Goal: Information Seeking & Learning: Stay updated

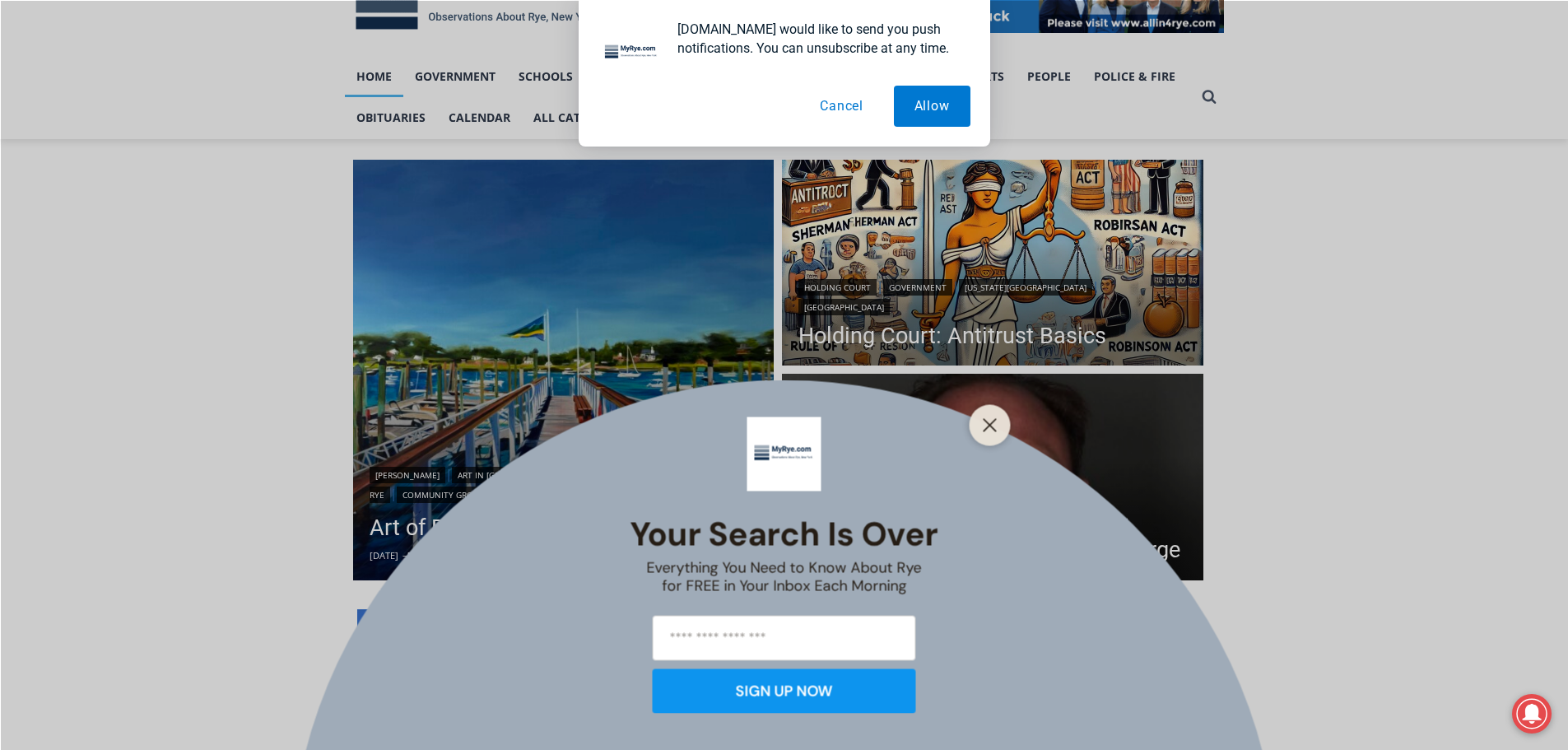
scroll to position [329, 0]
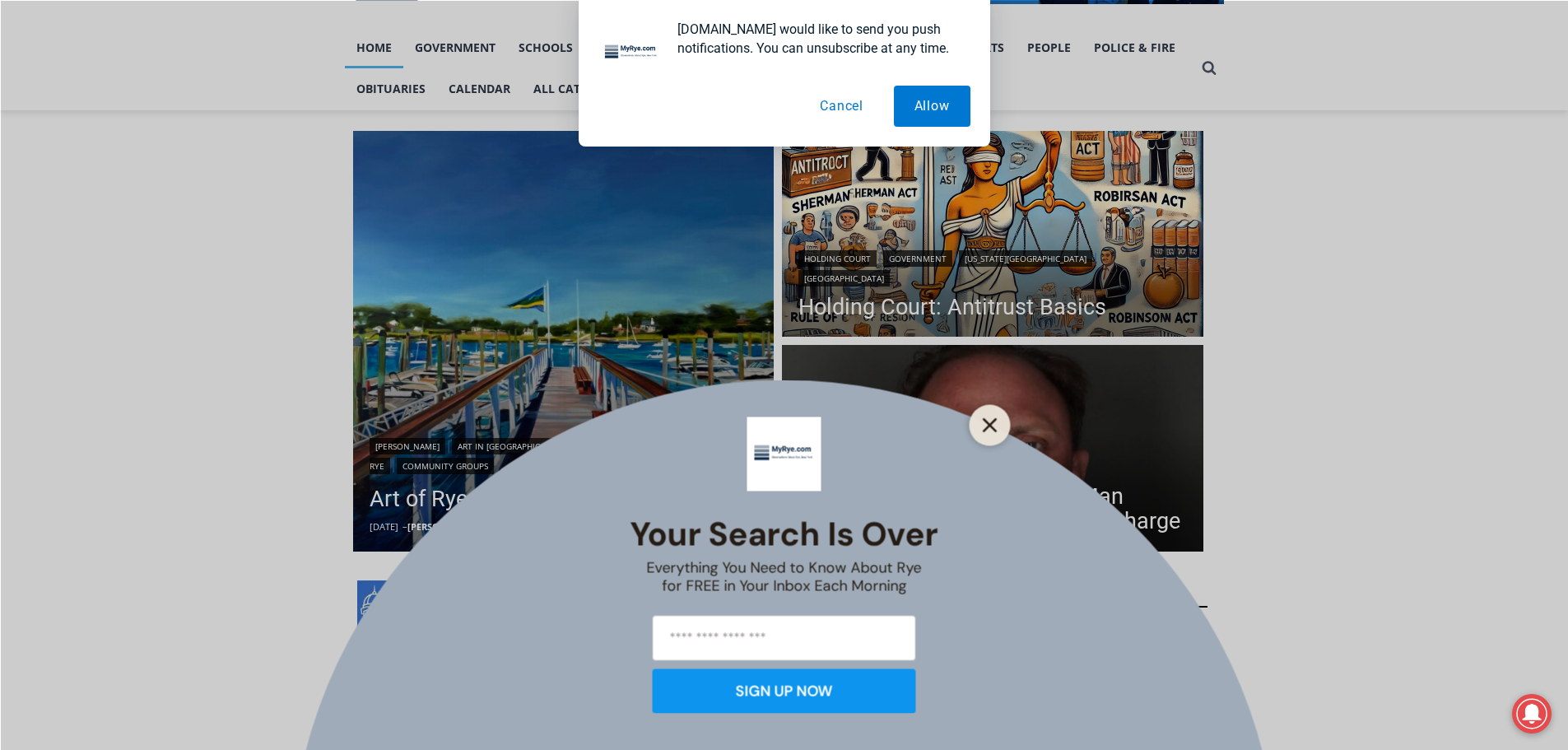
click at [983, 419] on icon "Close" at bounding box center [990, 424] width 14 height 14
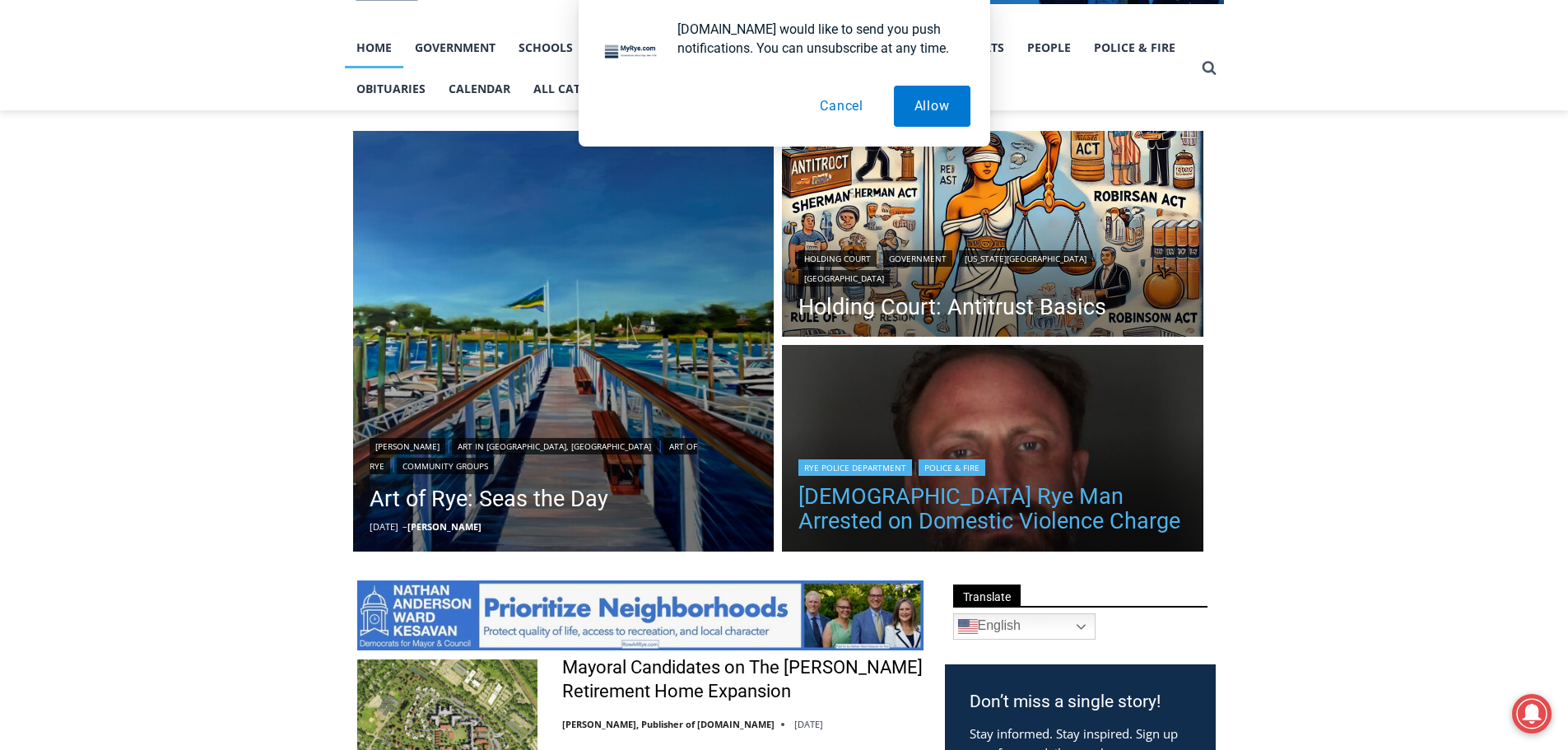
click at [1044, 514] on link "42 Year Old Rye Man Arrested on Domestic Violence Charge" at bounding box center [993, 508] width 389 height 49
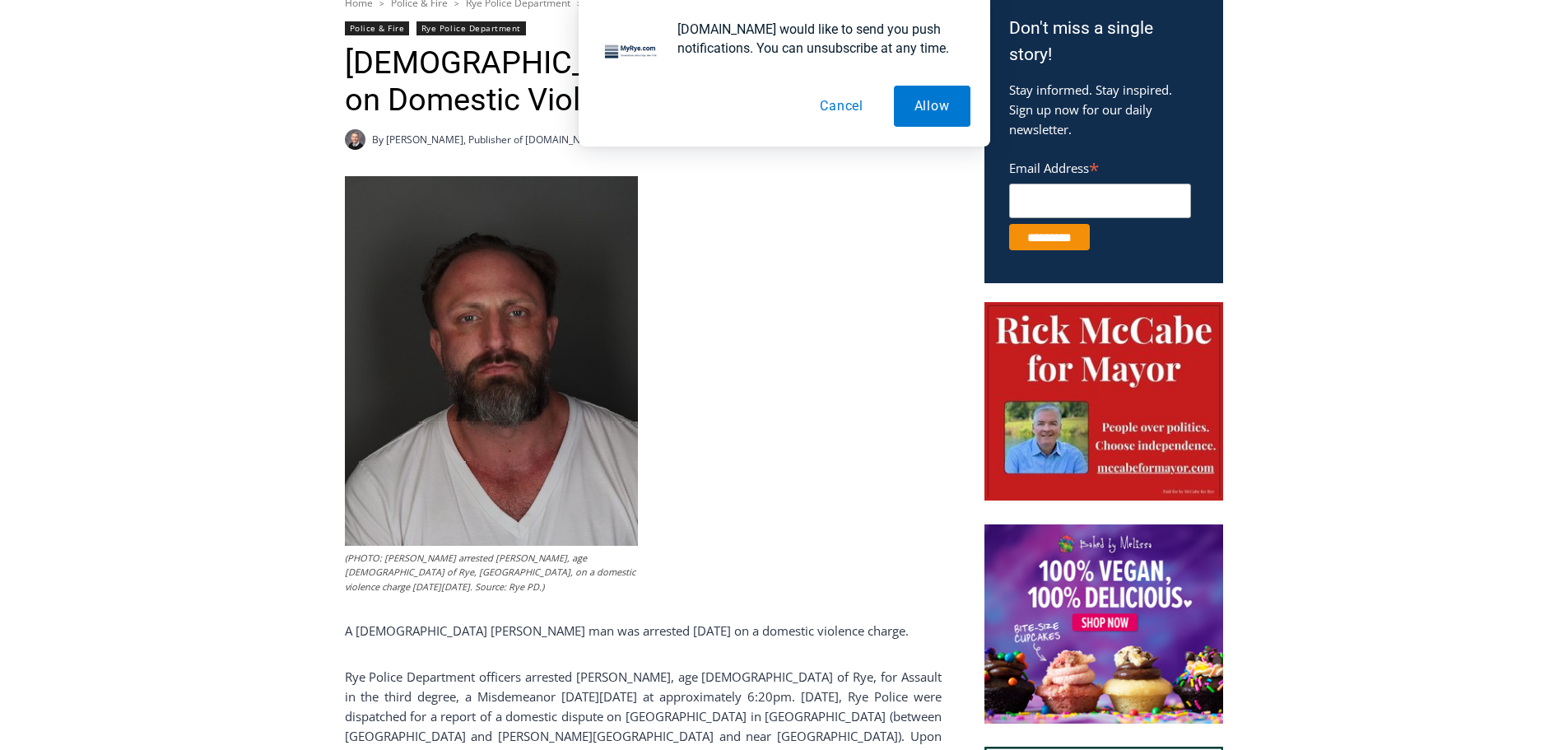
scroll to position [740, 0]
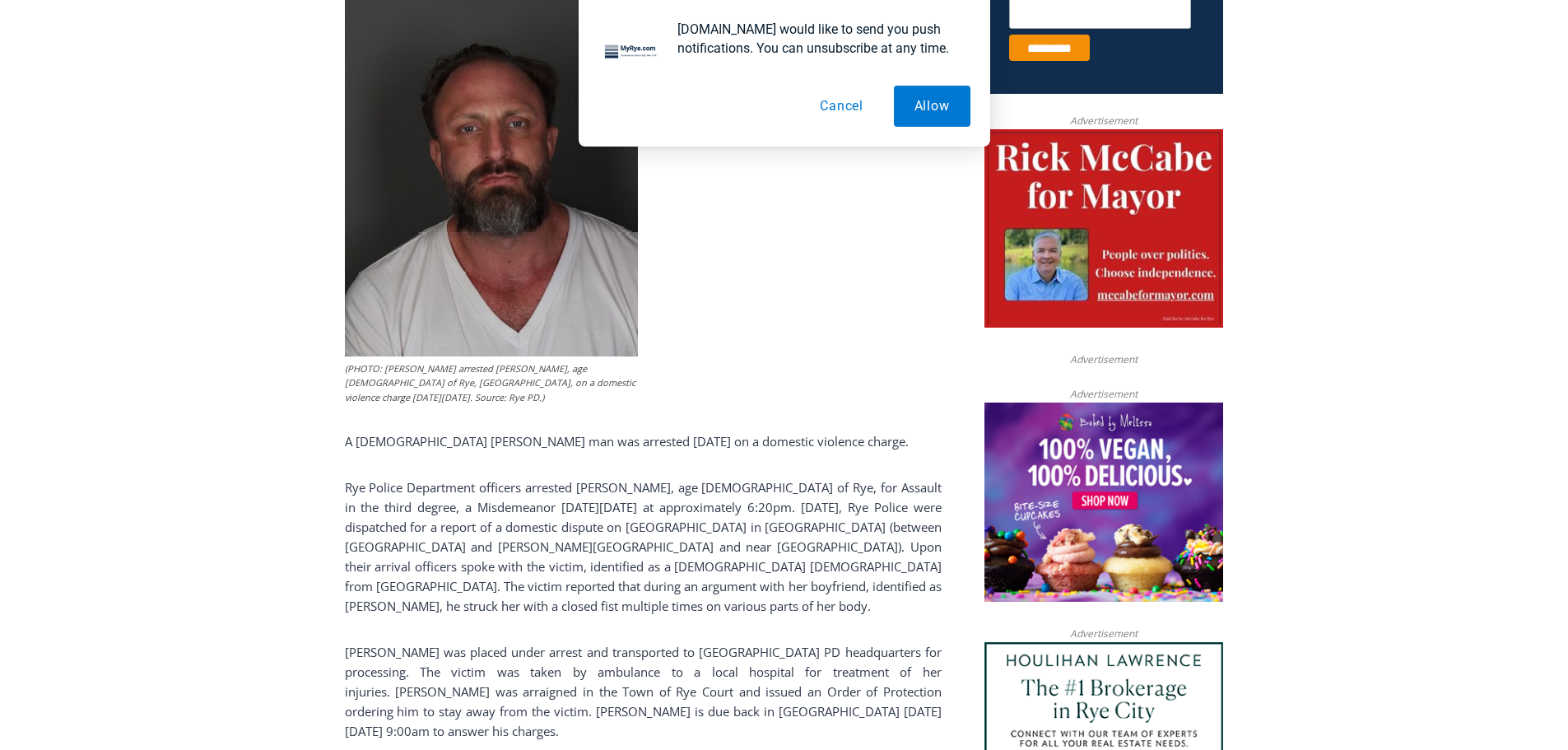
click at [408, 534] on p "Rye Police Department officers arrested Michael P. O’Connell, age 42 of Rye, fo…" at bounding box center [644, 546] width 596 height 138
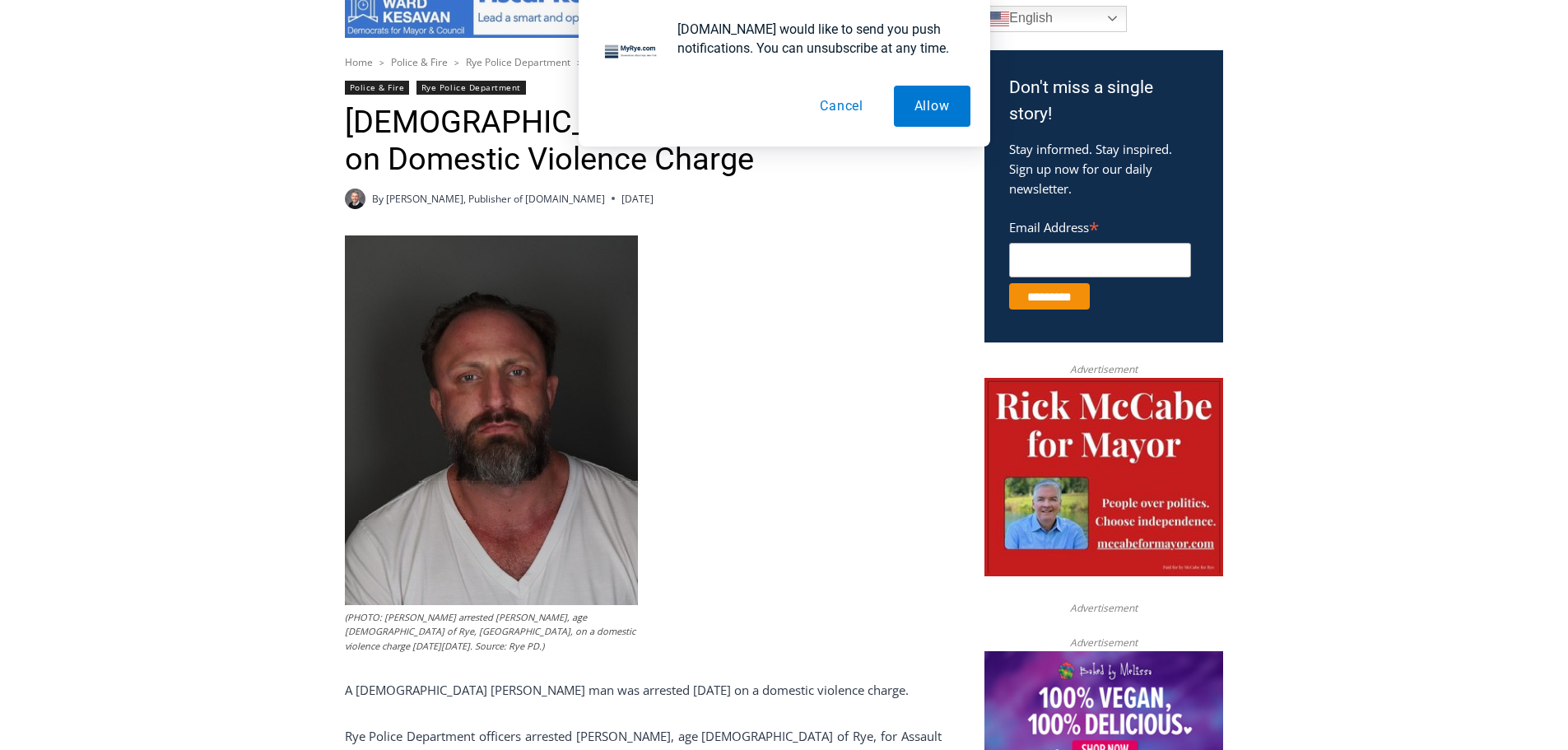
scroll to position [493, 0]
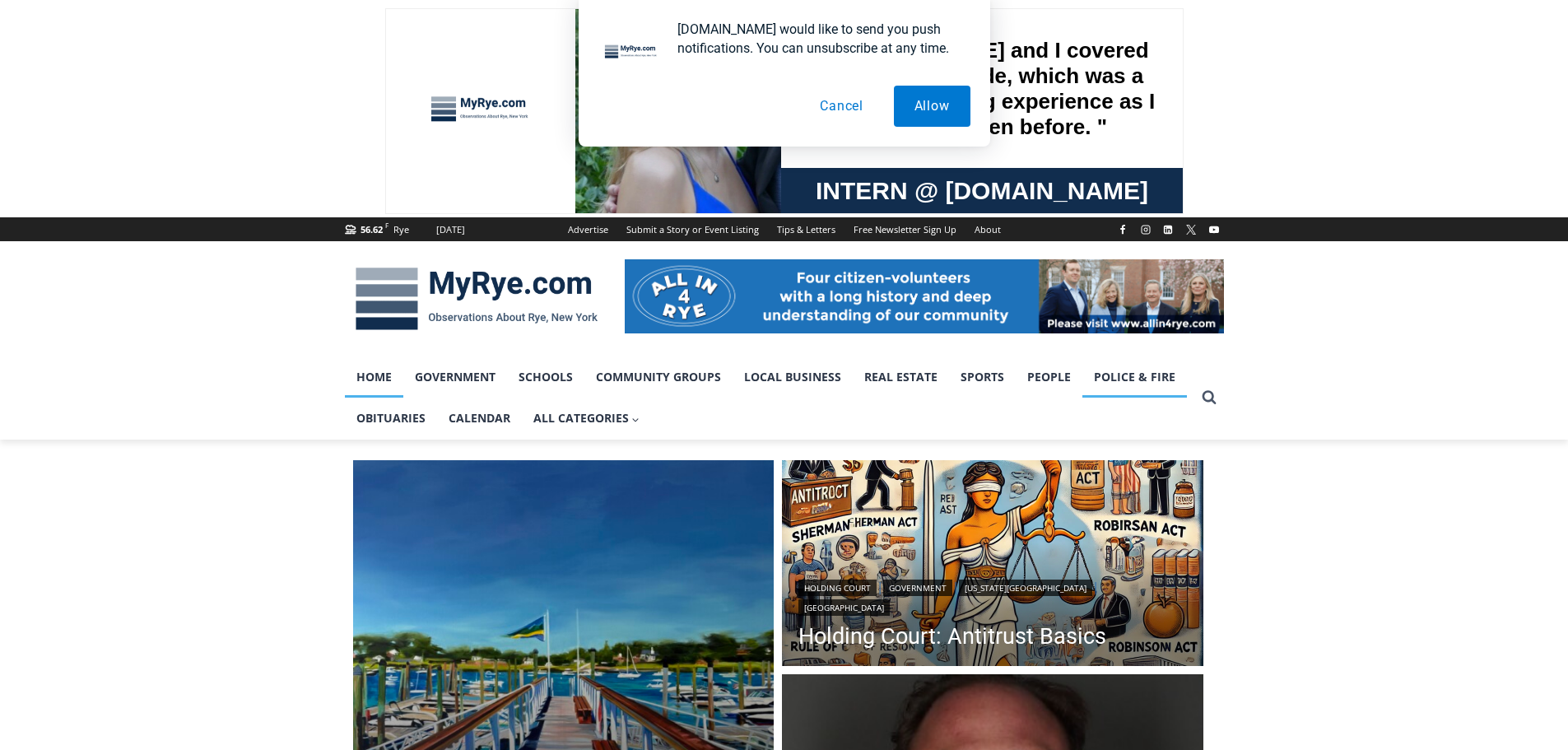
click at [1143, 382] on link "Police & Fire" at bounding box center [1134, 377] width 105 height 41
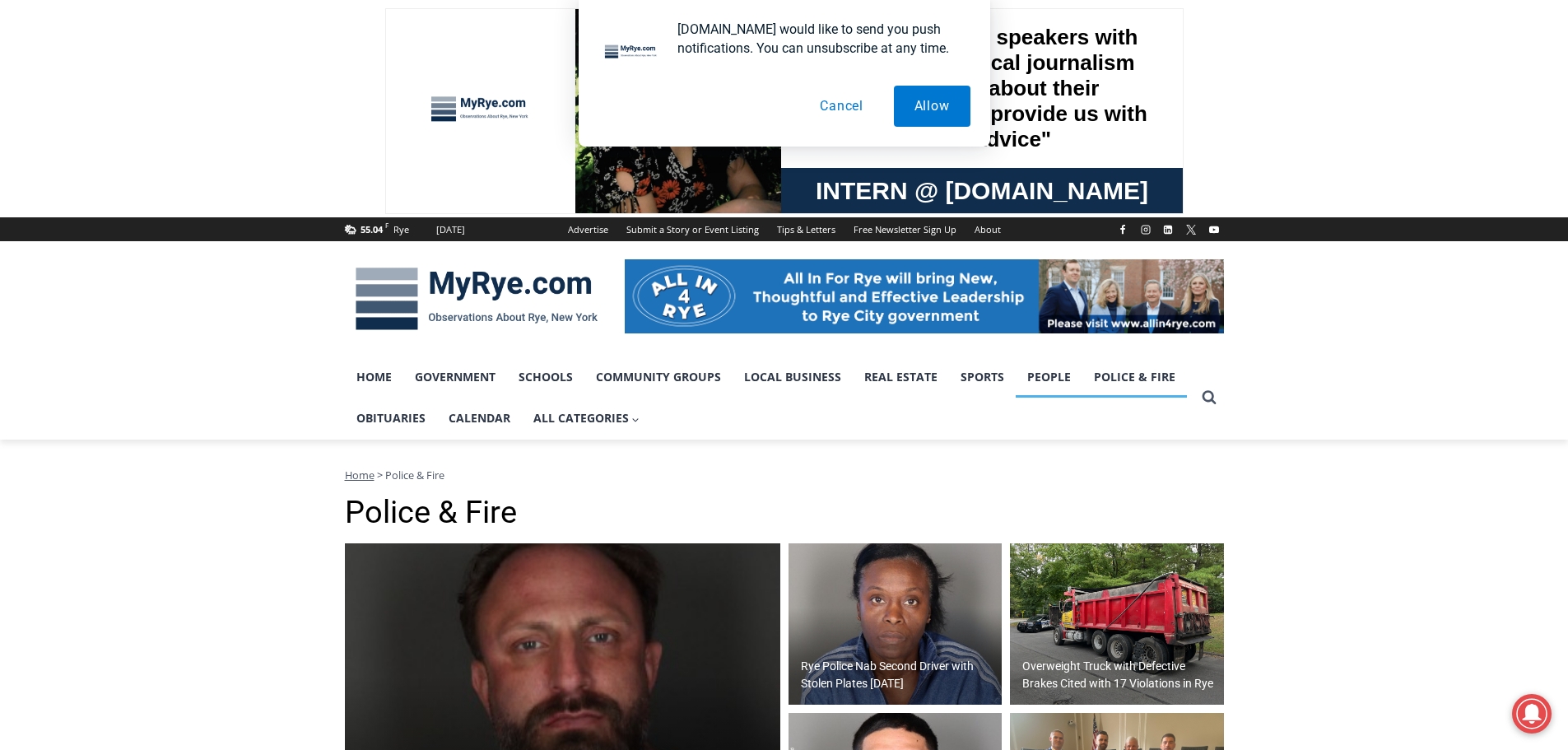
click at [1061, 379] on link "People" at bounding box center [1049, 377] width 66 height 41
